Goal: Download file/media

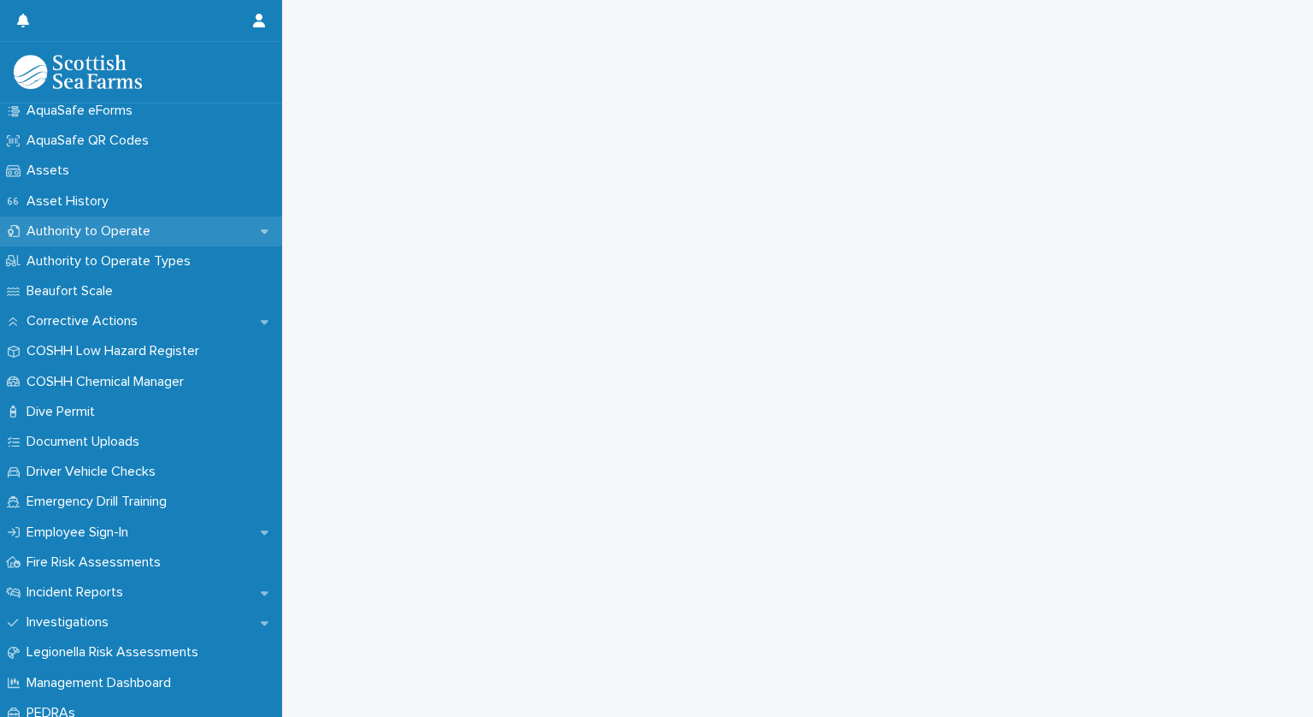
scroll to position [241, 0]
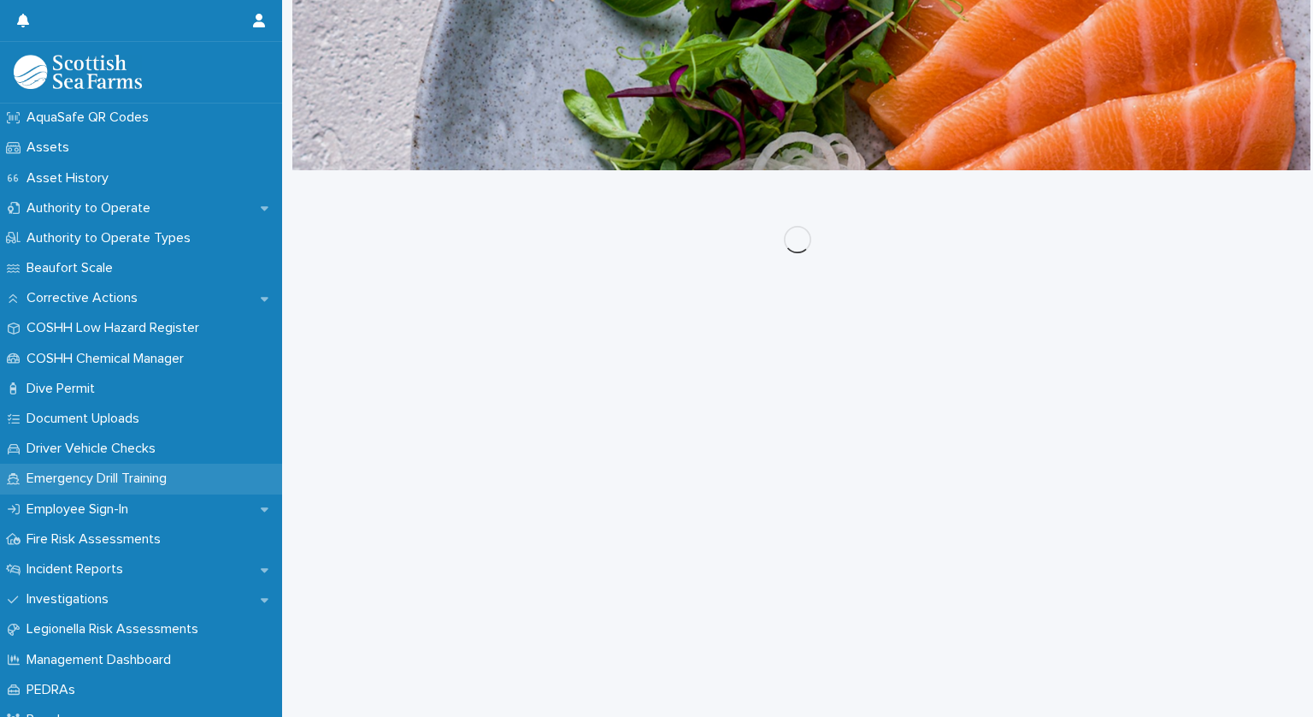
click at [138, 473] on p "Emergency Drill Training" at bounding box center [100, 478] width 161 height 16
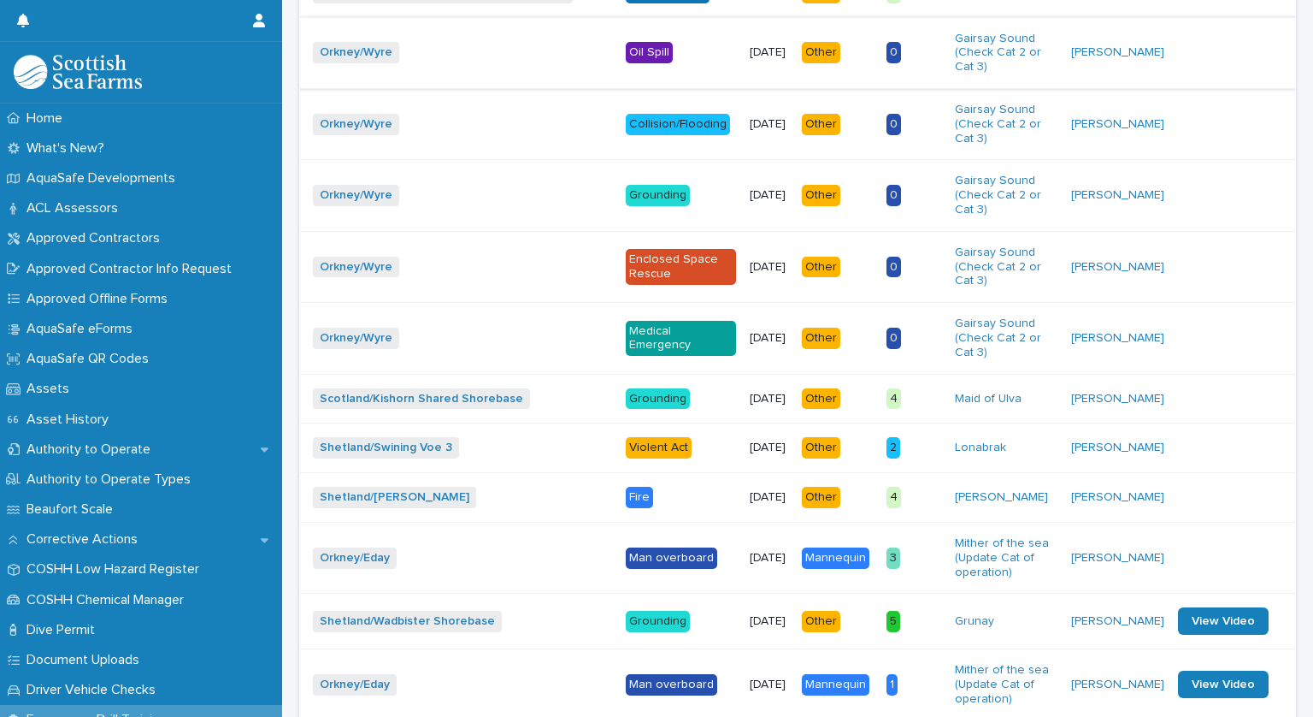
scroll to position [872, 0]
click at [646, 451] on p "Violent Act" at bounding box center [681, 447] width 110 height 21
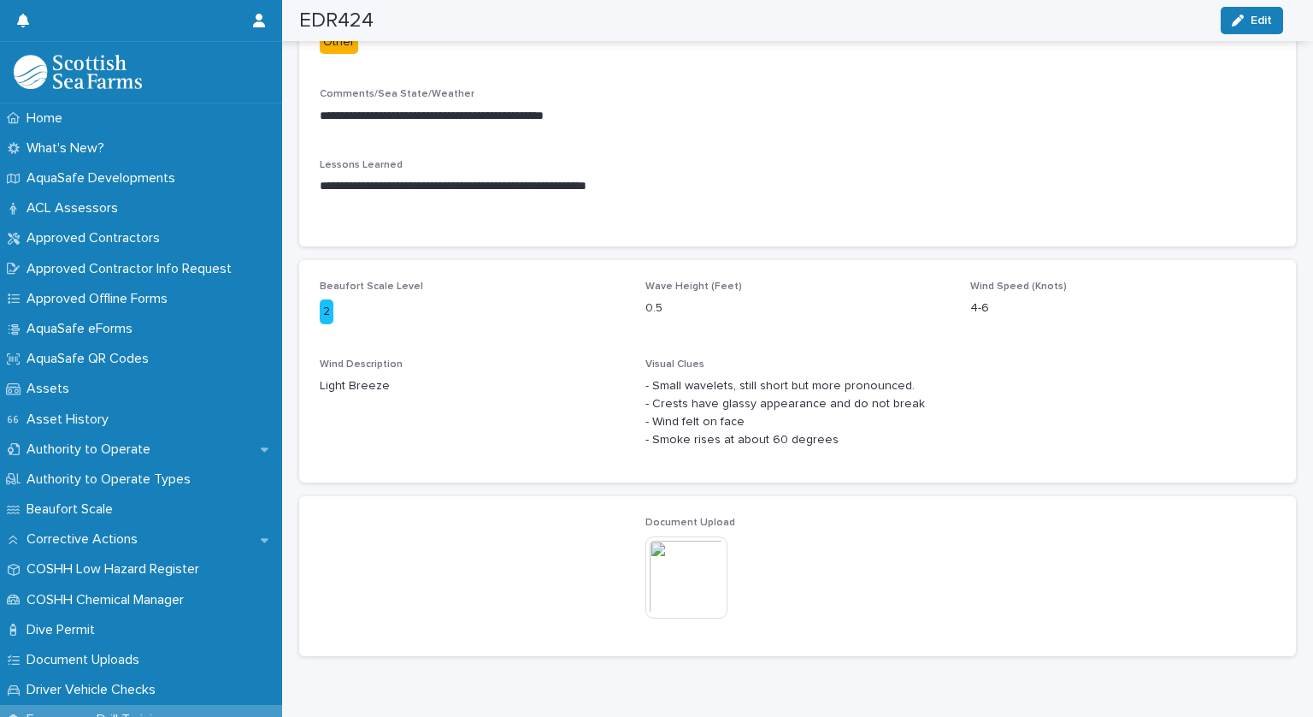
scroll to position [605, 0]
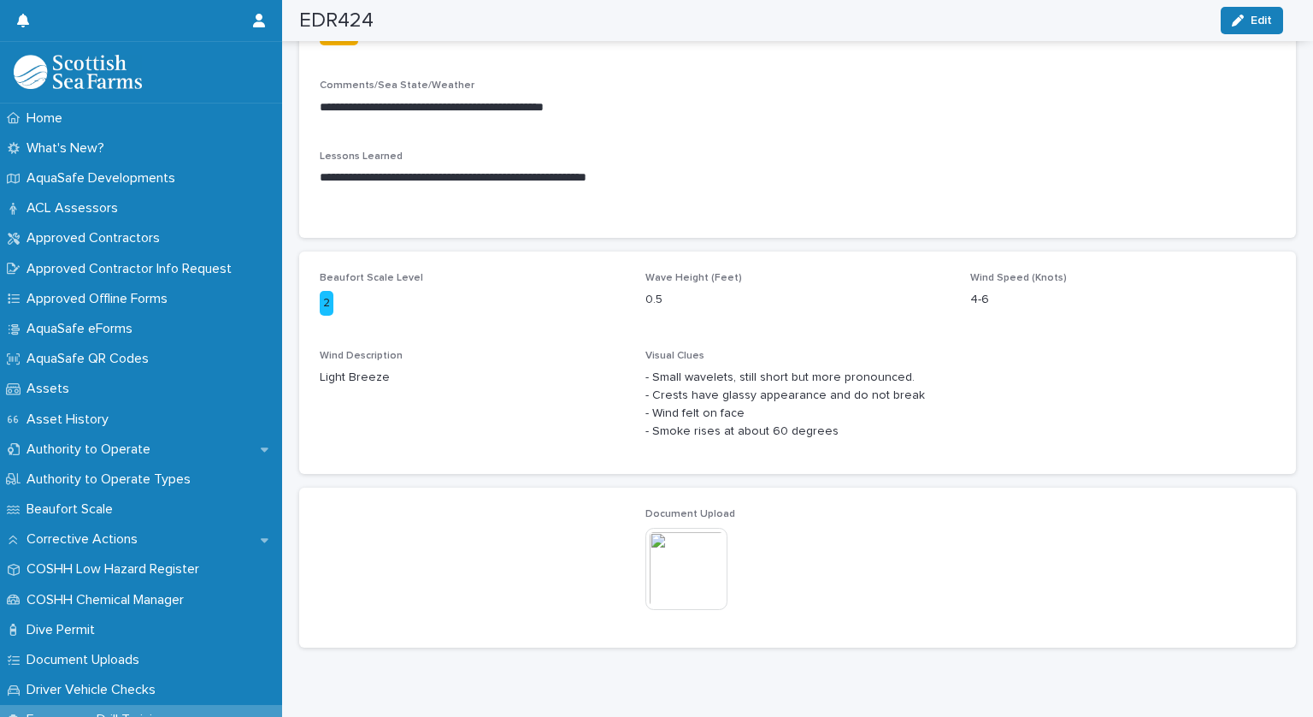
click at [660, 580] on img at bounding box center [687, 569] width 82 height 82
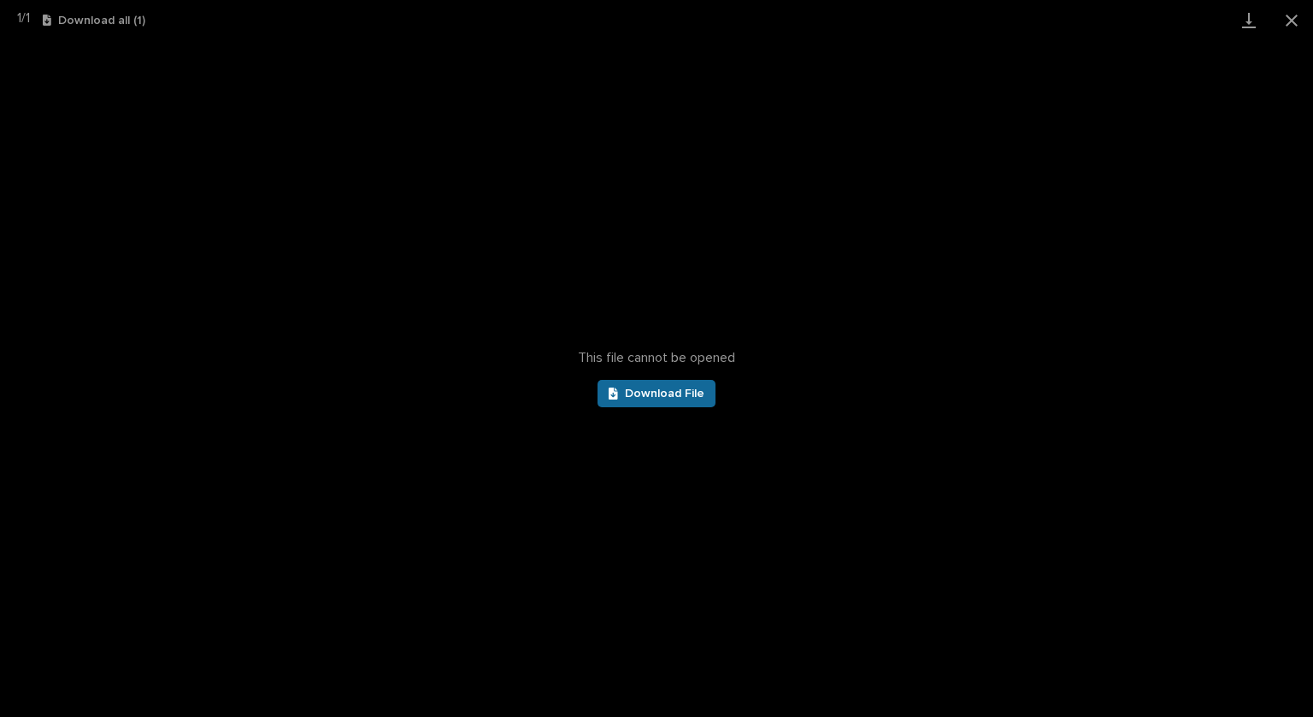
click at [671, 387] on span "Download File" at bounding box center [665, 393] width 80 height 12
